Goal: Check status: Check status

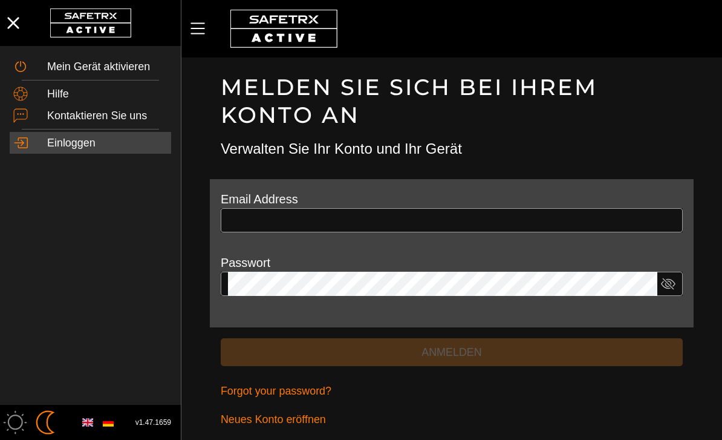
click at [440, 226] on input "text" at bounding box center [452, 220] width 448 height 24
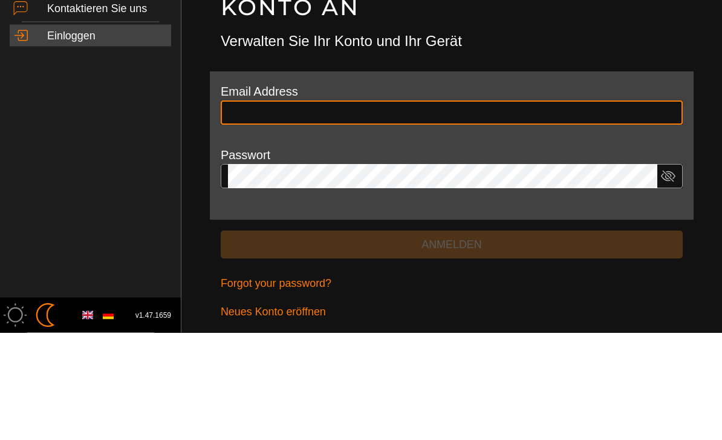
type input "**********"
click at [452, 338] on button "Anmelden" at bounding box center [452, 352] width 462 height 28
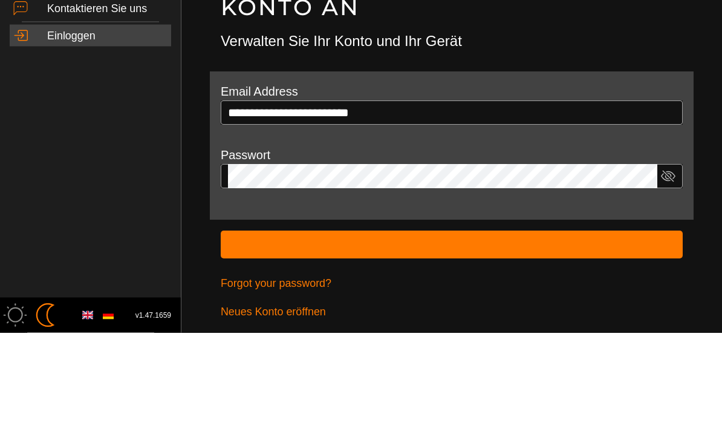
scroll to position [2, 0]
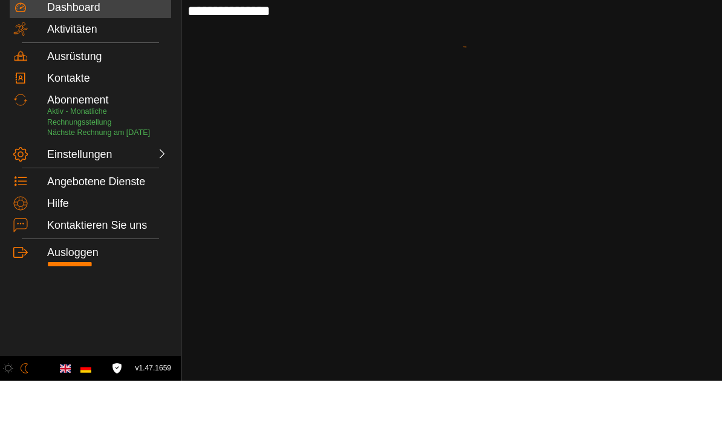
scroll to position [1, 0]
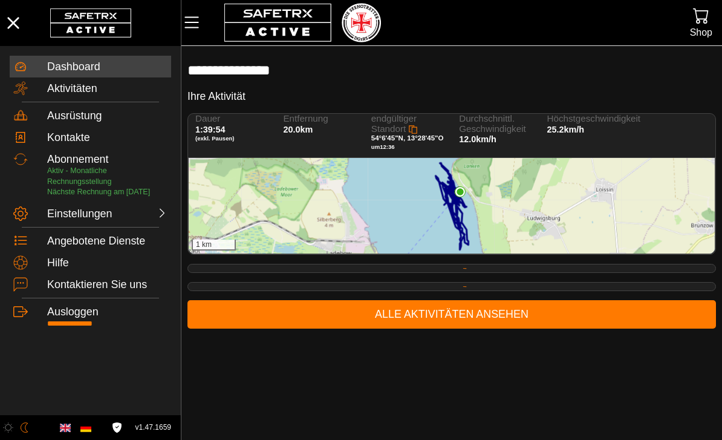
click at [463, 194] on img at bounding box center [460, 191] width 11 height 11
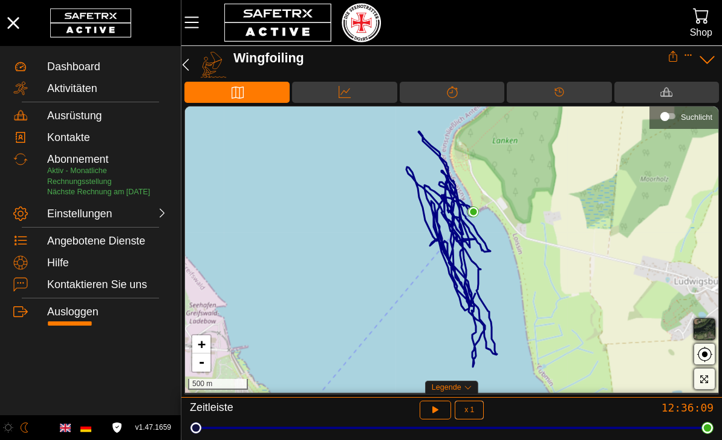
click at [698, 328] on span "button" at bounding box center [705, 329] width 15 height 15
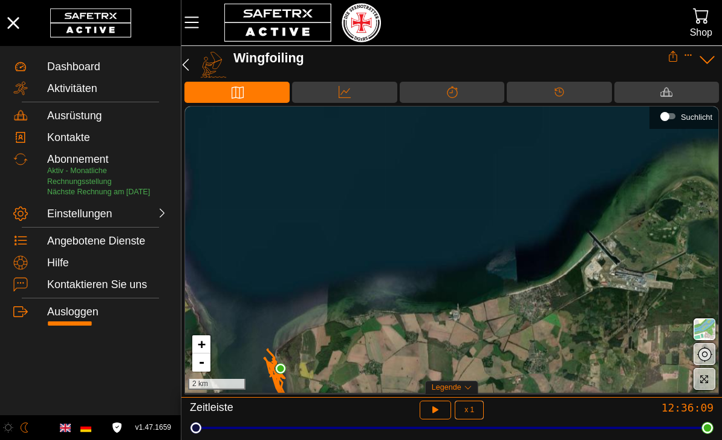
click at [667, 117] on div "Suchlicht" at bounding box center [665, 116] width 9 height 9
click at [666, 122] on div "Suchlicht" at bounding box center [668, 116] width 25 height 18
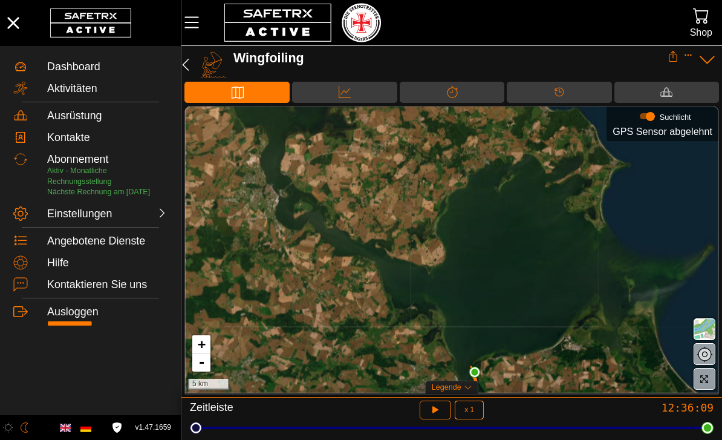
click at [346, 82] on div "Daten" at bounding box center [344, 92] width 105 height 21
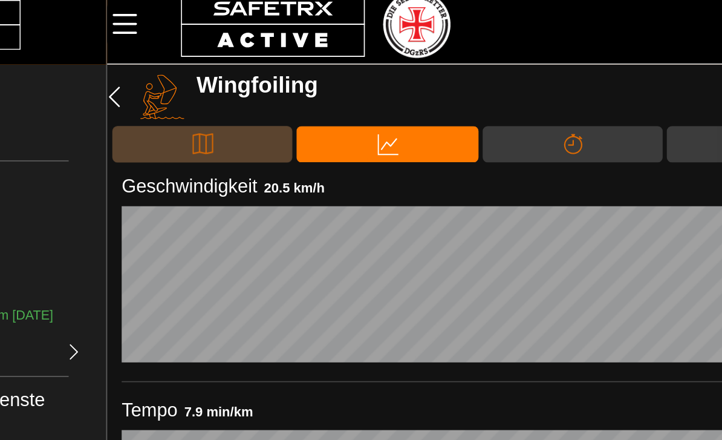
click at [231, 86] on icon at bounding box center [237, 92] width 12 height 12
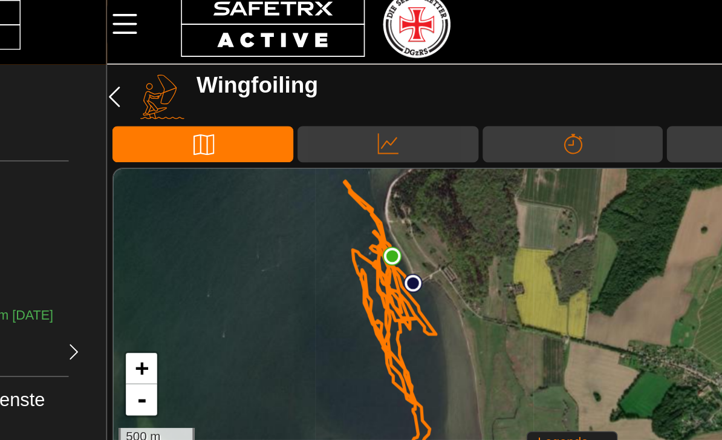
click at [425, 259] on div "Legende" at bounding box center [451, 265] width 53 height 13
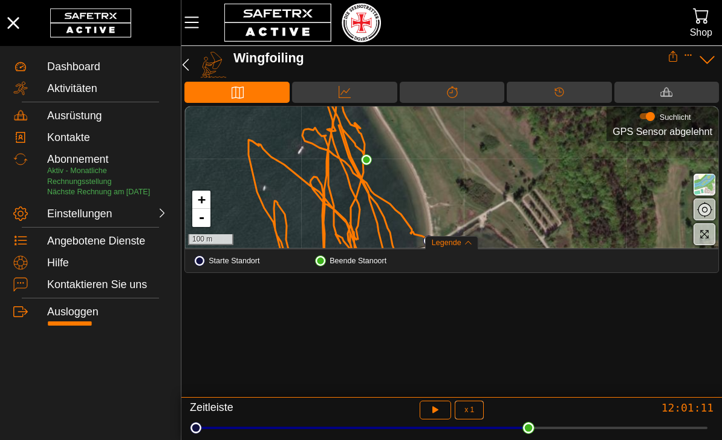
click at [434, 419] on button "button" at bounding box center [436, 410] width 32 height 19
click at [430, 436] on div "Zeitleiste x 1 1 12:02:47" at bounding box center [452, 418] width 541 height 43
click at [434, 414] on icon "button" at bounding box center [436, 410] width 6 height 7
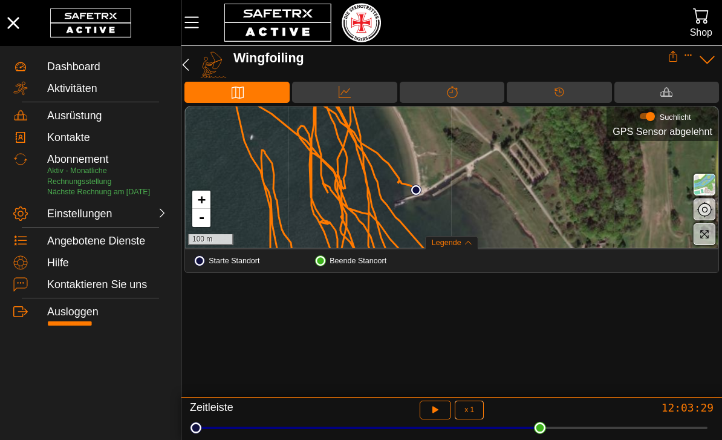
click at [430, 416] on icon "button" at bounding box center [436, 410] width 13 height 13
click at [425, 419] on button "button" at bounding box center [436, 410] width 32 height 19
click at [698, 238] on span "button" at bounding box center [705, 234] width 15 height 15
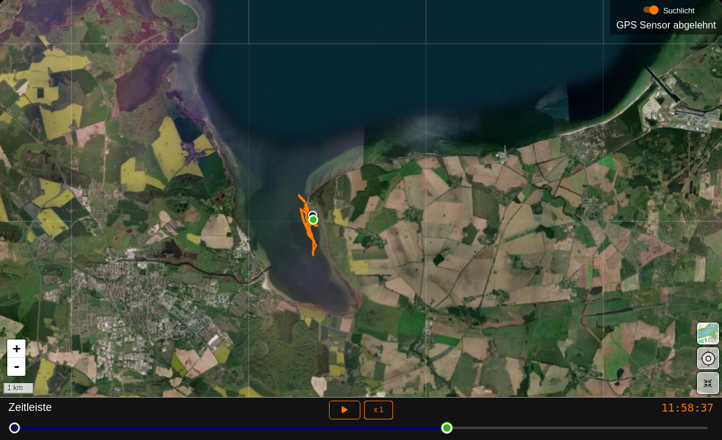
click at [707, 390] on span "button" at bounding box center [708, 383] width 15 height 15
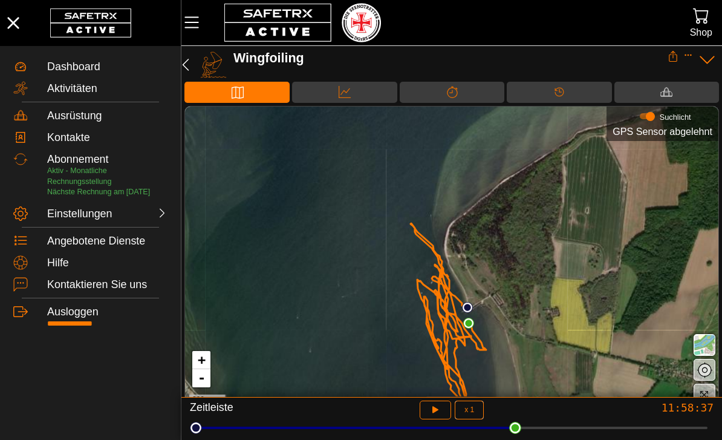
click at [327, 109] on div "+ - 300 m" at bounding box center [452, 257] width 534 height 302
click at [339, 92] on icon at bounding box center [345, 92] width 12 height 12
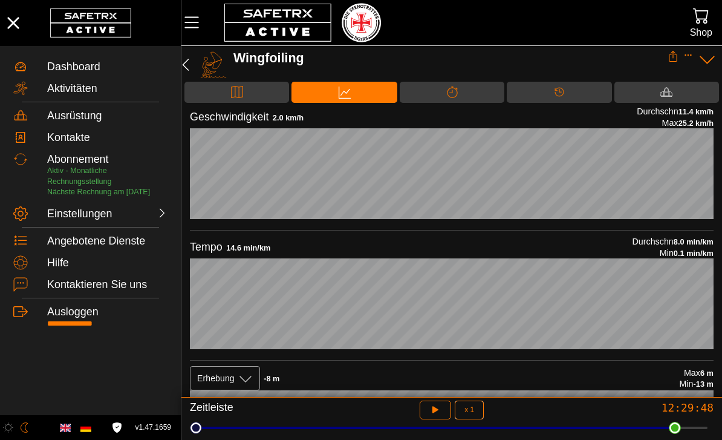
click at [186, 68] on icon "button" at bounding box center [186, 65] width 7 height 12
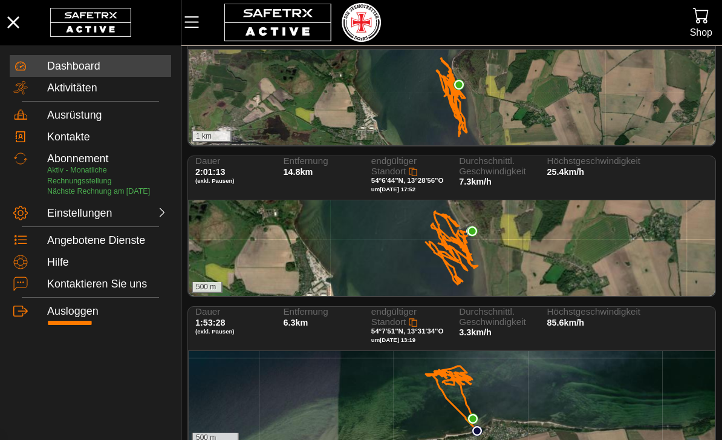
scroll to position [116, 0]
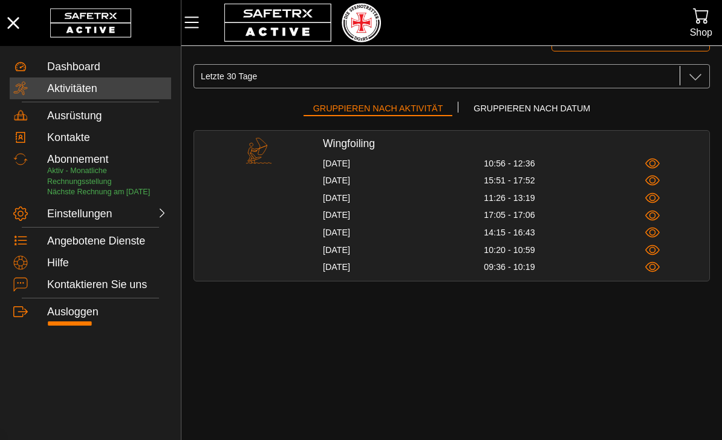
scroll to position [1, 0]
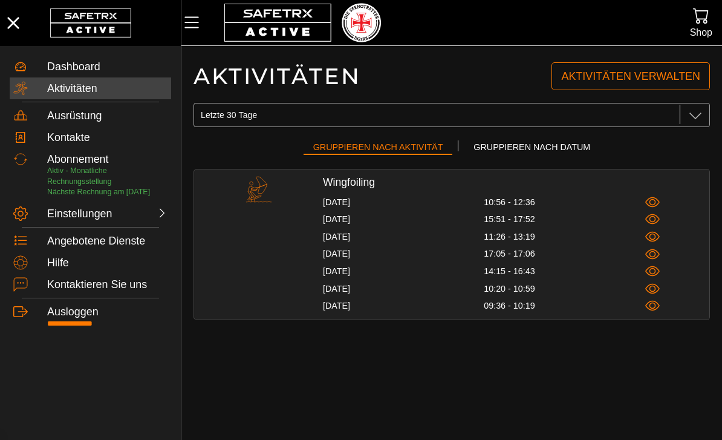
click at [492, 151] on span "Gruppieren nach Datum" at bounding box center [532, 147] width 117 height 15
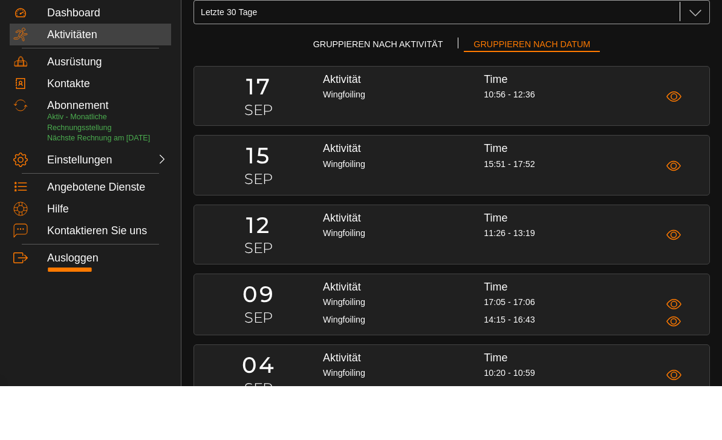
scroll to position [0, 0]
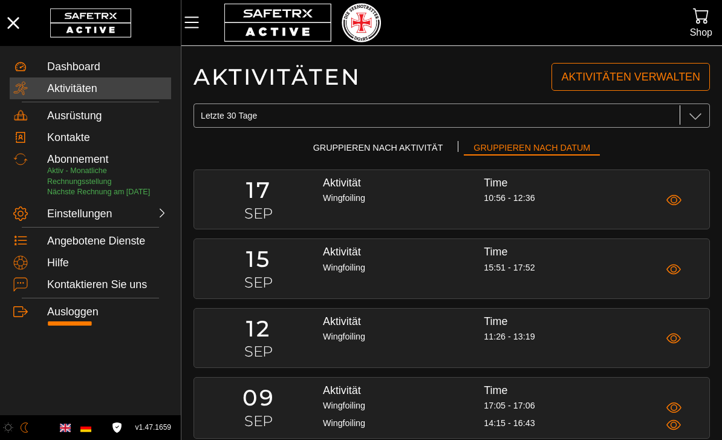
click at [339, 145] on span "Gruppieren nach Aktivität" at bounding box center [378, 147] width 130 height 15
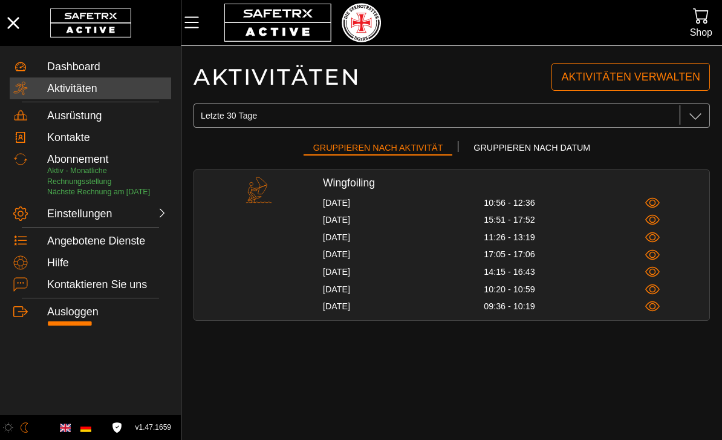
scroll to position [1, 0]
click at [707, 115] on div "Letzte 30 Tage Letzte 30 Tage" at bounding box center [452, 115] width 517 height 24
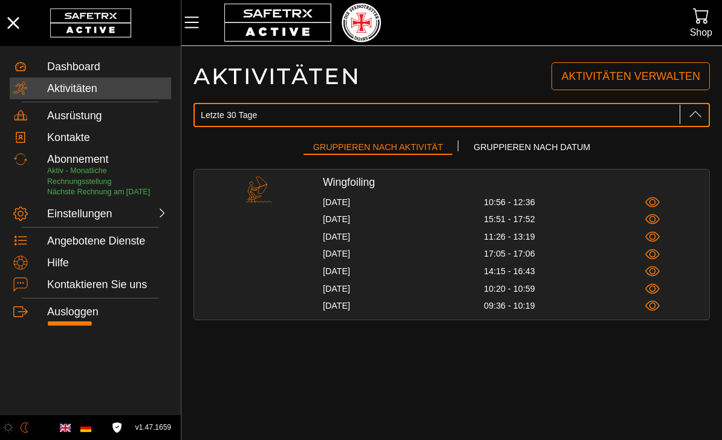
scroll to position [0, 0]
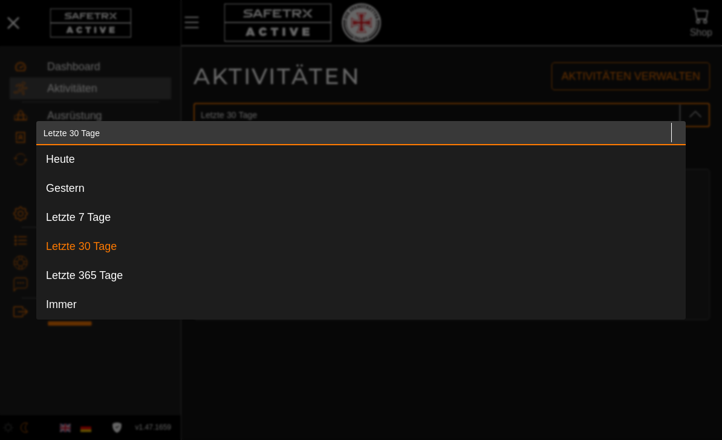
click at [67, 264] on div "Letzte 365 Tage" at bounding box center [361, 275] width 650 height 29
type input "Letzte 365 Tage"
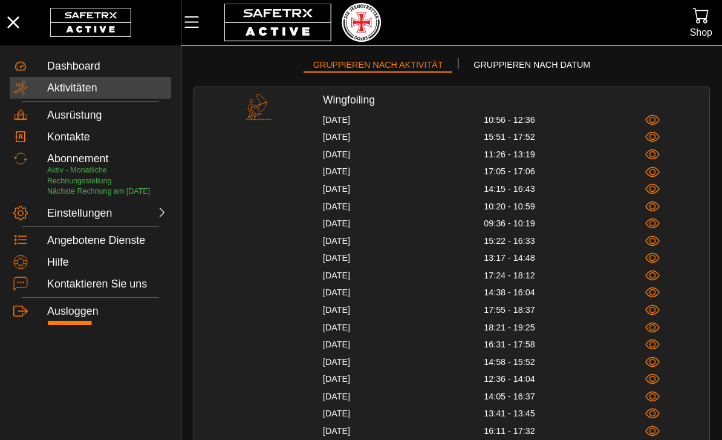
scroll to position [87, 0]
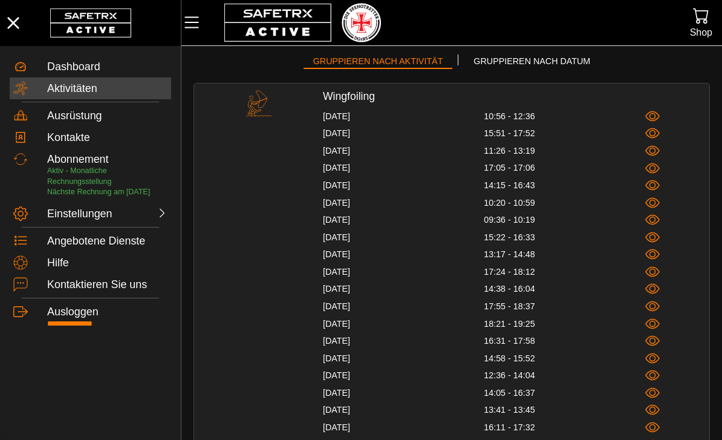
click at [500, 61] on span "Gruppieren nach Datum" at bounding box center [532, 61] width 117 height 15
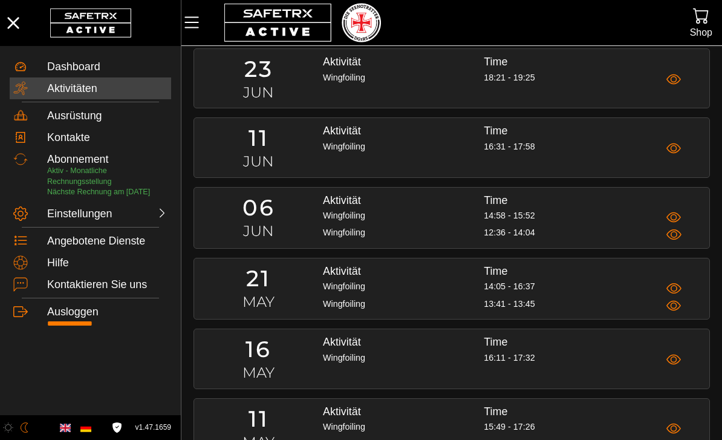
scroll to position [816, 0]
click at [244, 264] on h1 "21" at bounding box center [258, 278] width 129 height 28
click at [260, 264] on h1 "21" at bounding box center [258, 278] width 129 height 28
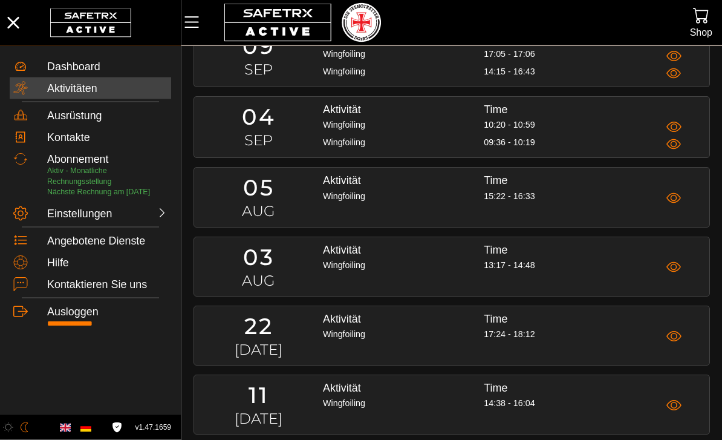
scroll to position [0, 0]
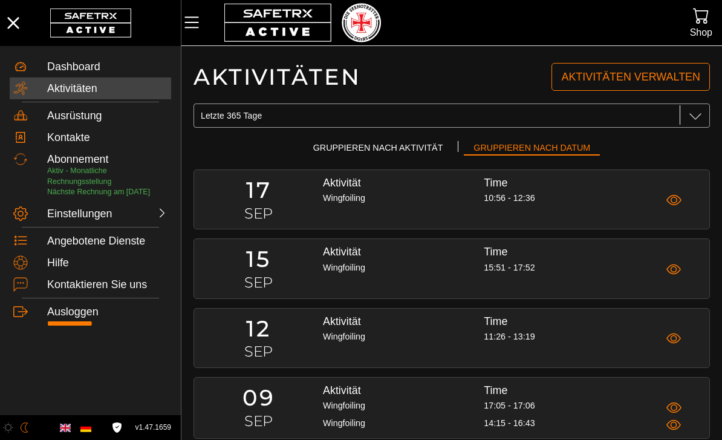
click at [50, 72] on div "Dashboard" at bounding box center [107, 67] width 120 height 13
